Goal: Task Accomplishment & Management: Use online tool/utility

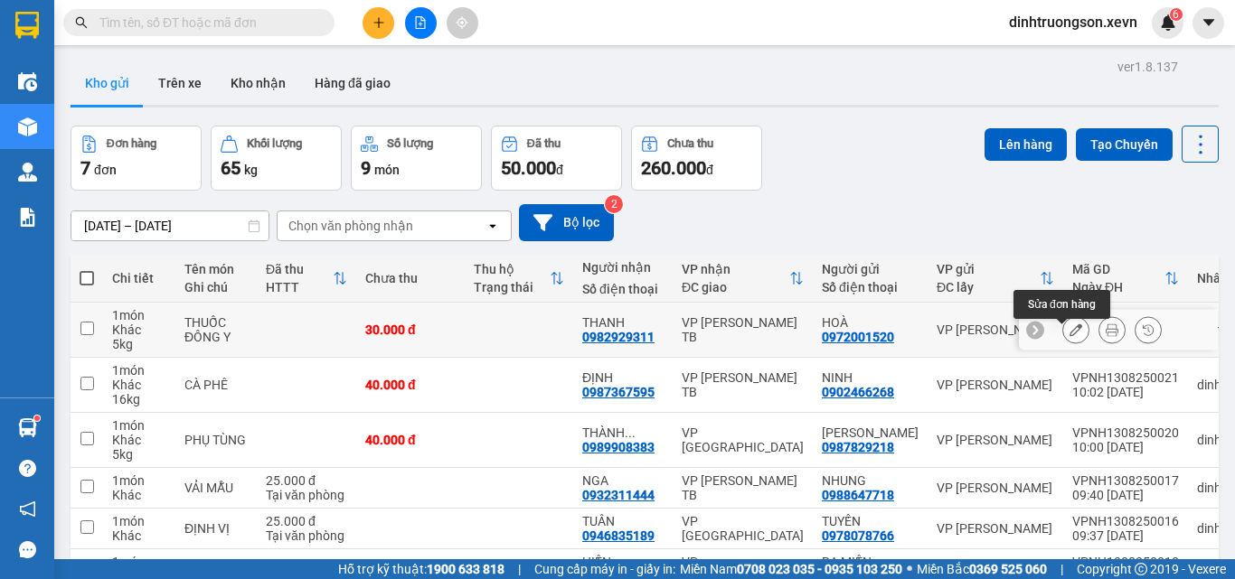
click at [1069, 336] on icon at bounding box center [1075, 330] width 13 height 13
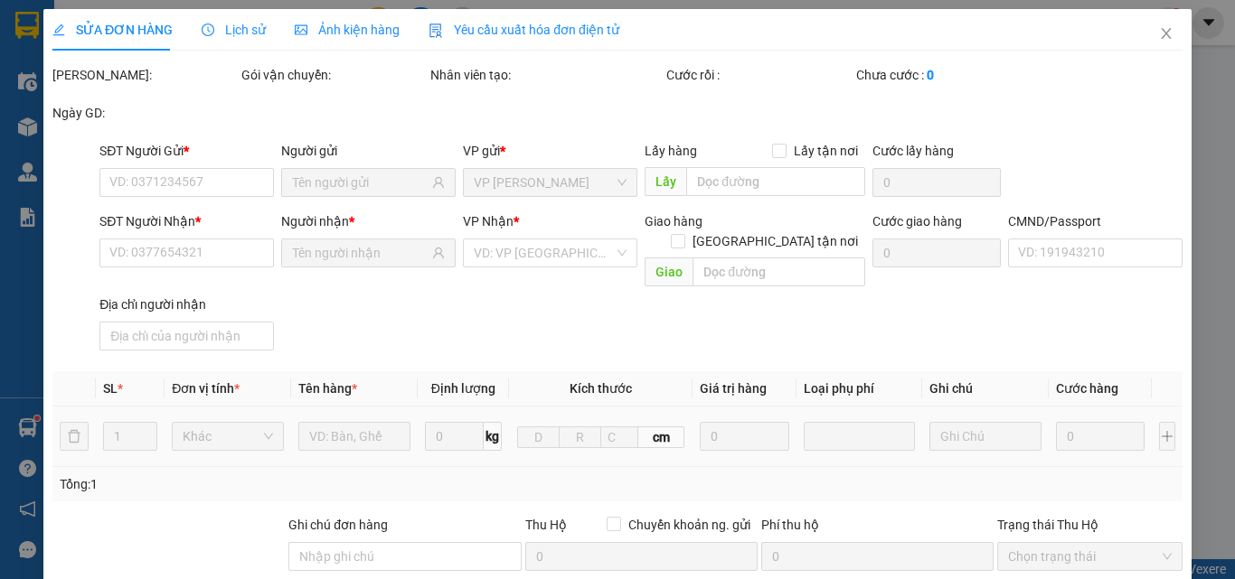
type input "0972001520"
type input "0982929311"
type input "[PERSON_NAME] 034086001775SĐT 0943440358"
type input "30.000"
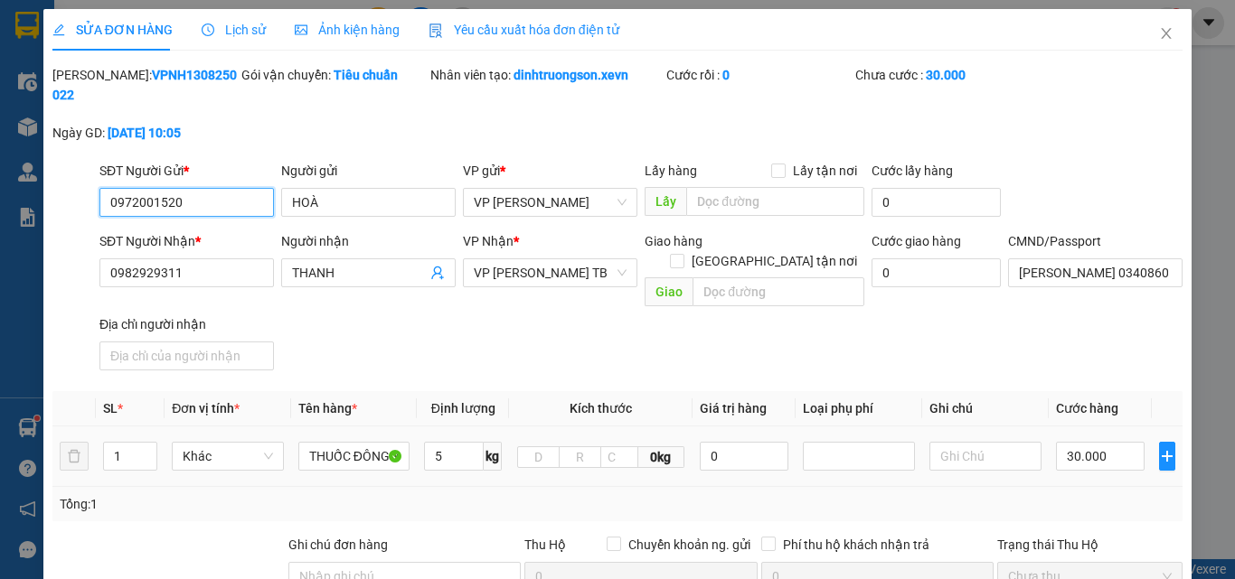
drag, startPoint x: 202, startPoint y: 193, endPoint x: 110, endPoint y: 193, distance: 91.3
click at [110, 193] on input "0972001520" at bounding box center [186, 202] width 174 height 29
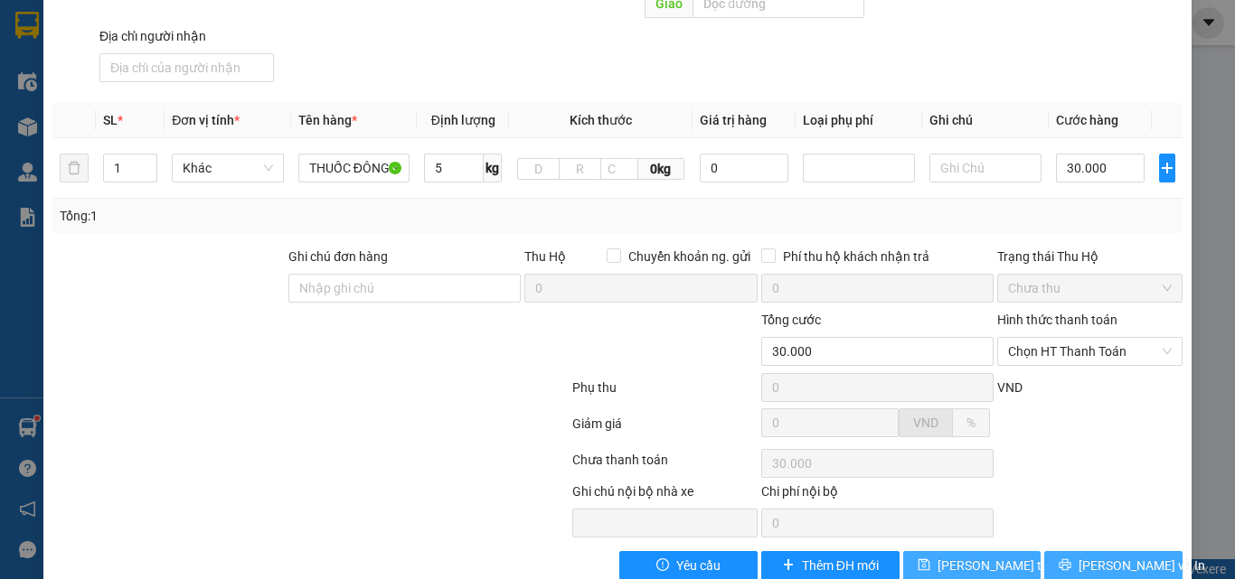
click at [1091, 556] on span "[PERSON_NAME] và In" at bounding box center [1141, 566] width 127 height 20
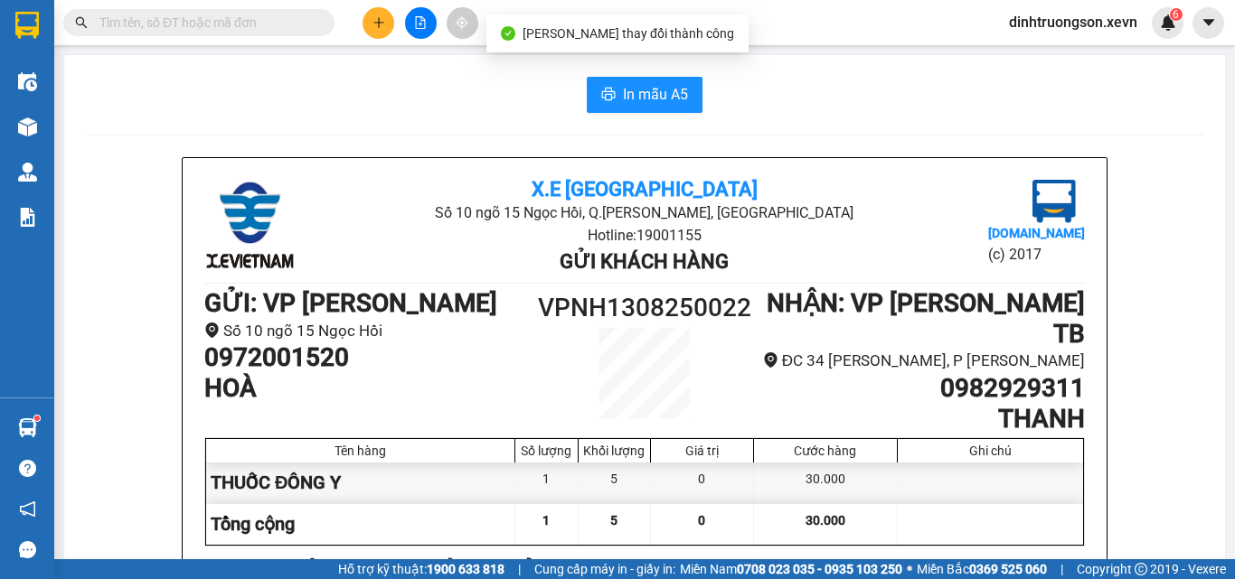
click at [152, 17] on input "text" at bounding box center [205, 23] width 213 height 20
paste input "0972001520"
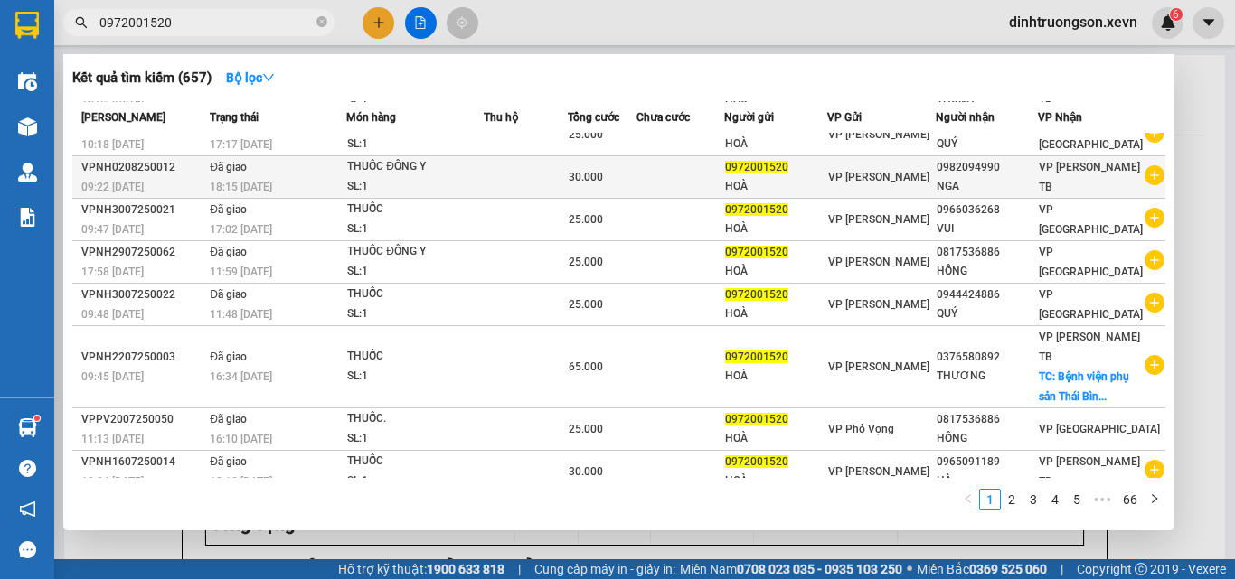
scroll to position [139, 0]
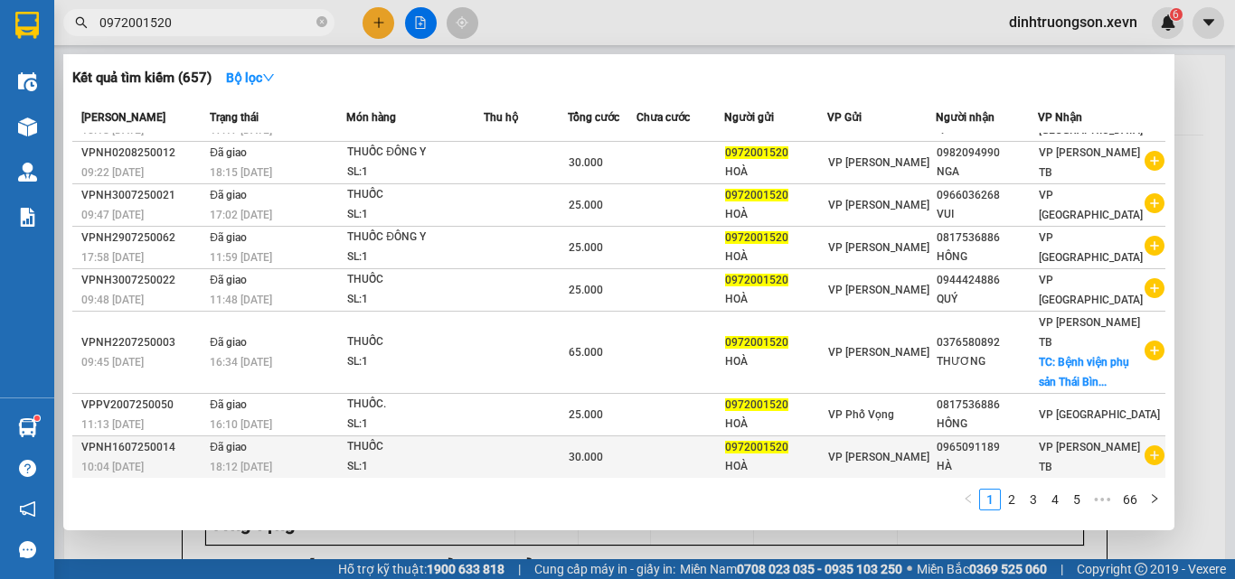
type input "0972001520"
click at [815, 464] on div "HOÀ" at bounding box center [775, 466] width 101 height 19
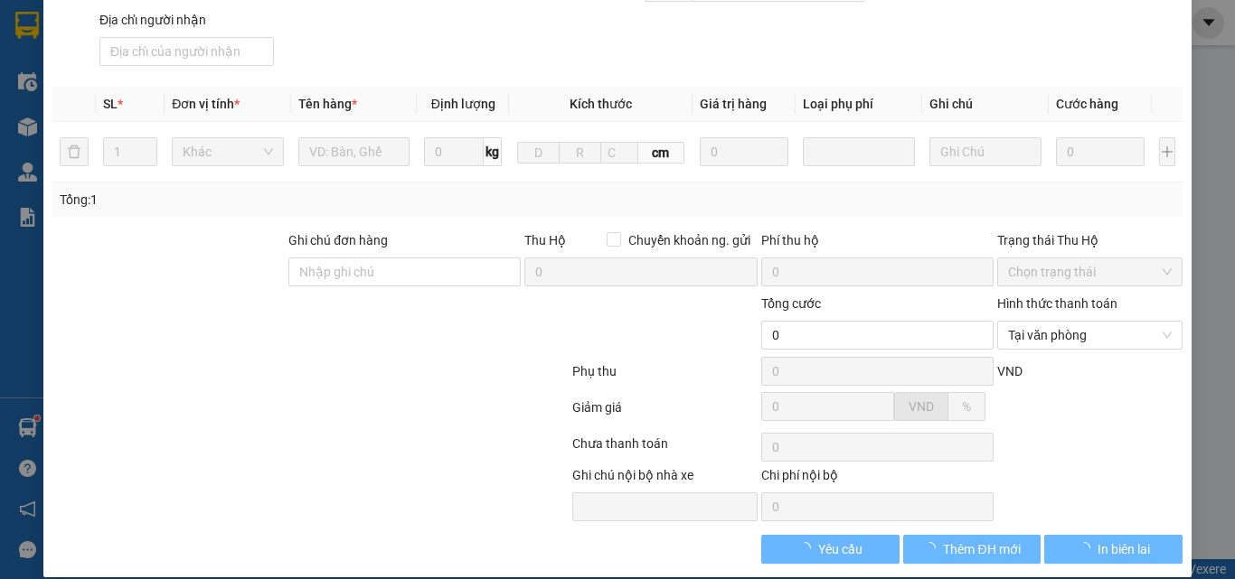
scroll to position [288, 0]
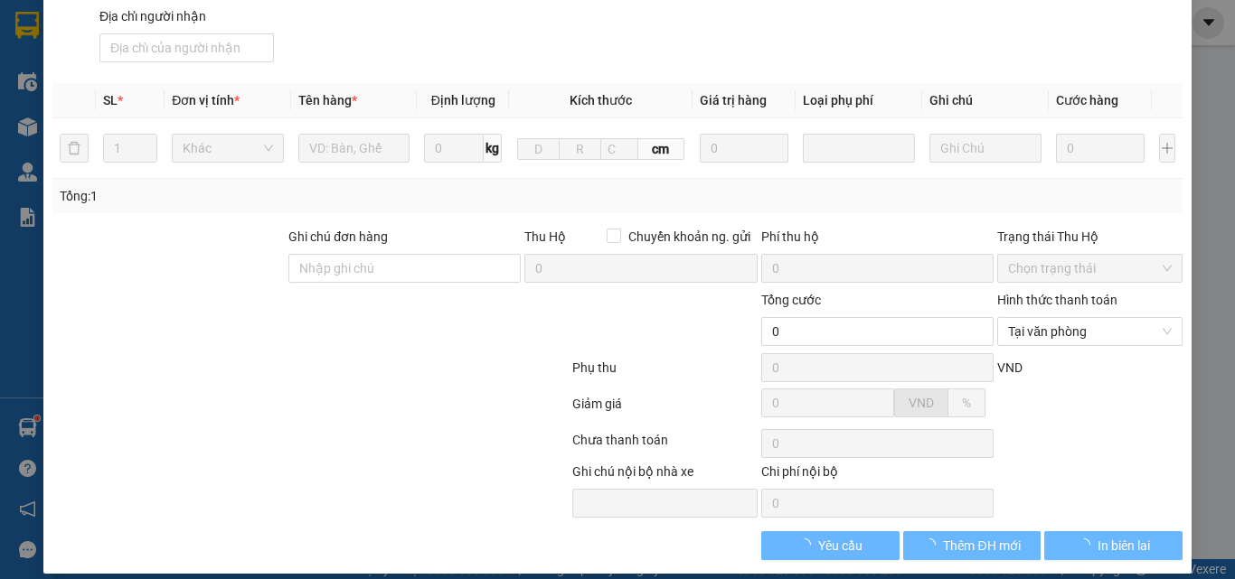
type input "0972001520"
type input "0965091189"
type input "NGUYÊN 0982647721"
type input "30.000"
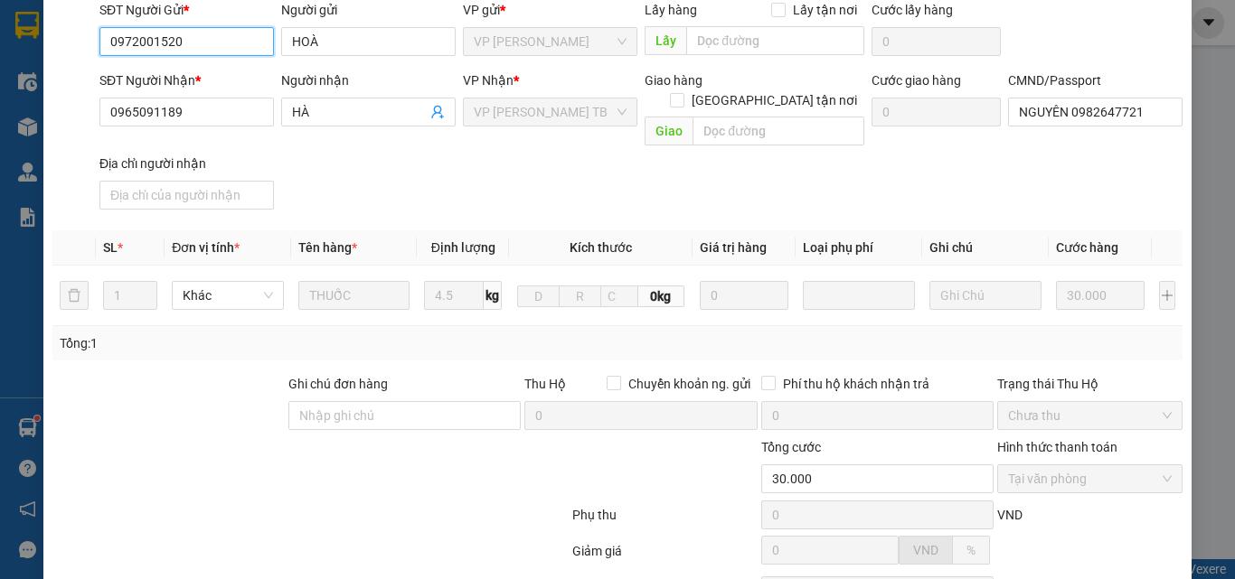
scroll to position [0, 0]
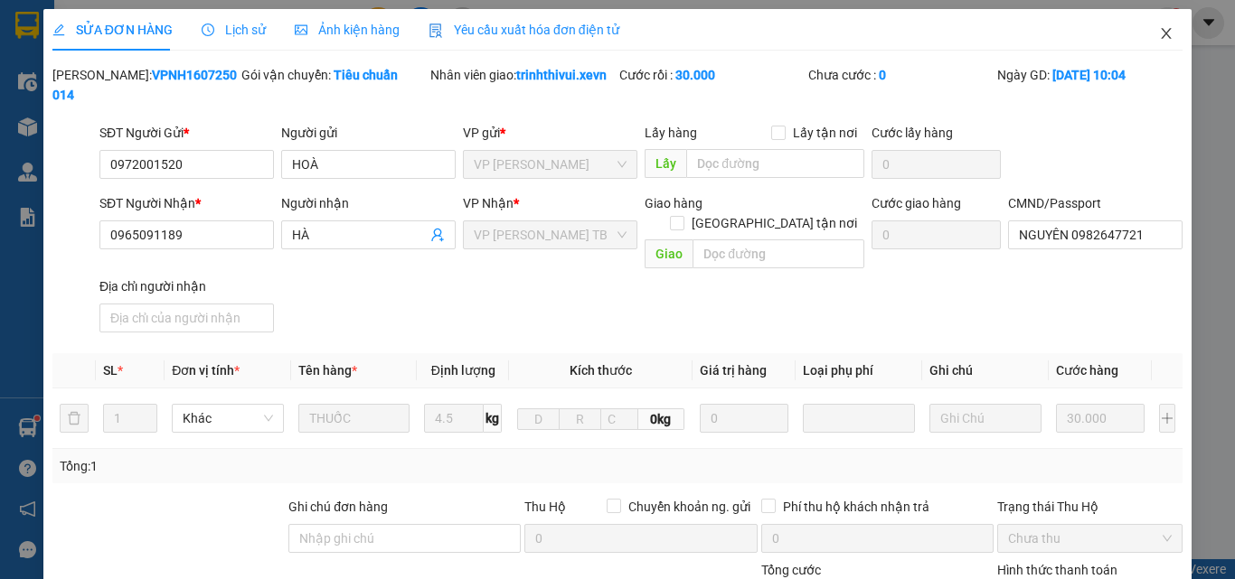
click at [1162, 37] on icon "close" at bounding box center [1167, 33] width 10 height 11
